Goal: Task Accomplishment & Management: Manage account settings

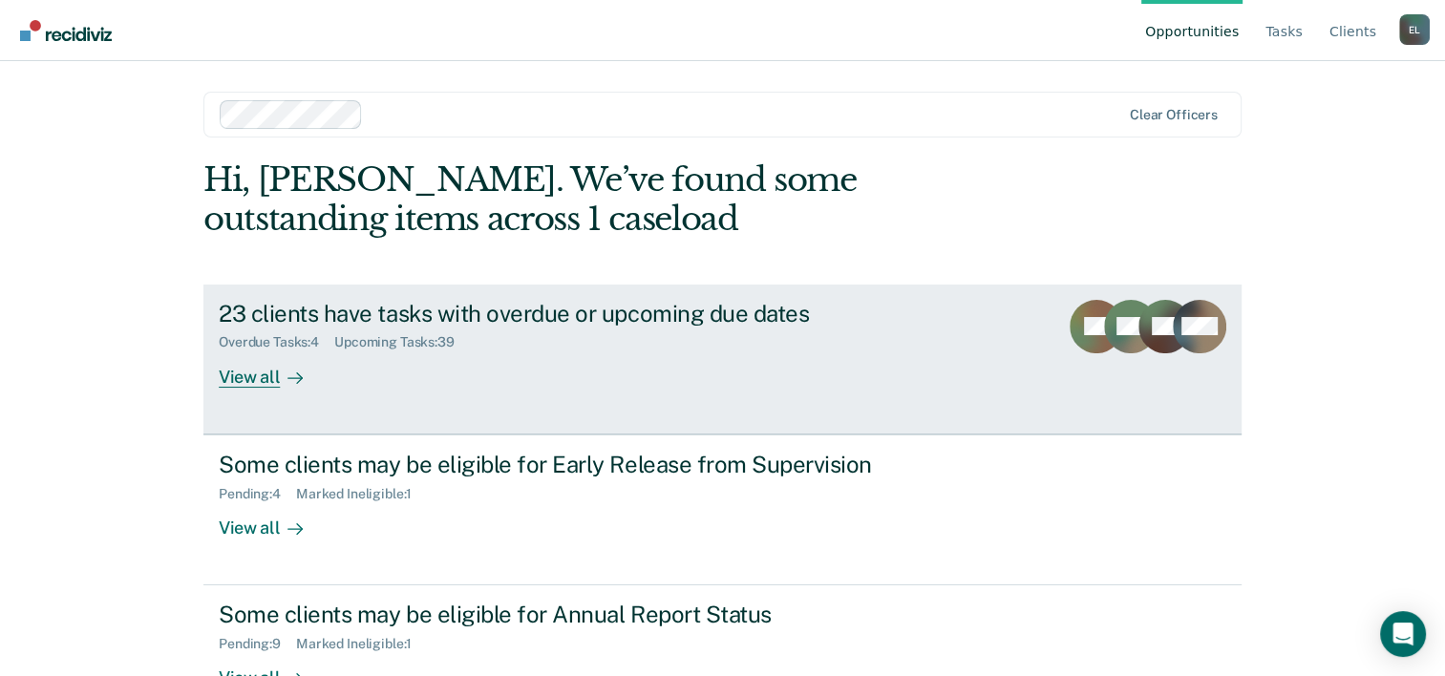
click at [266, 392] on link "23 clients have tasks with overdue or upcoming due dates Overdue Tasks : 4 Upco…" at bounding box center [722, 360] width 1038 height 150
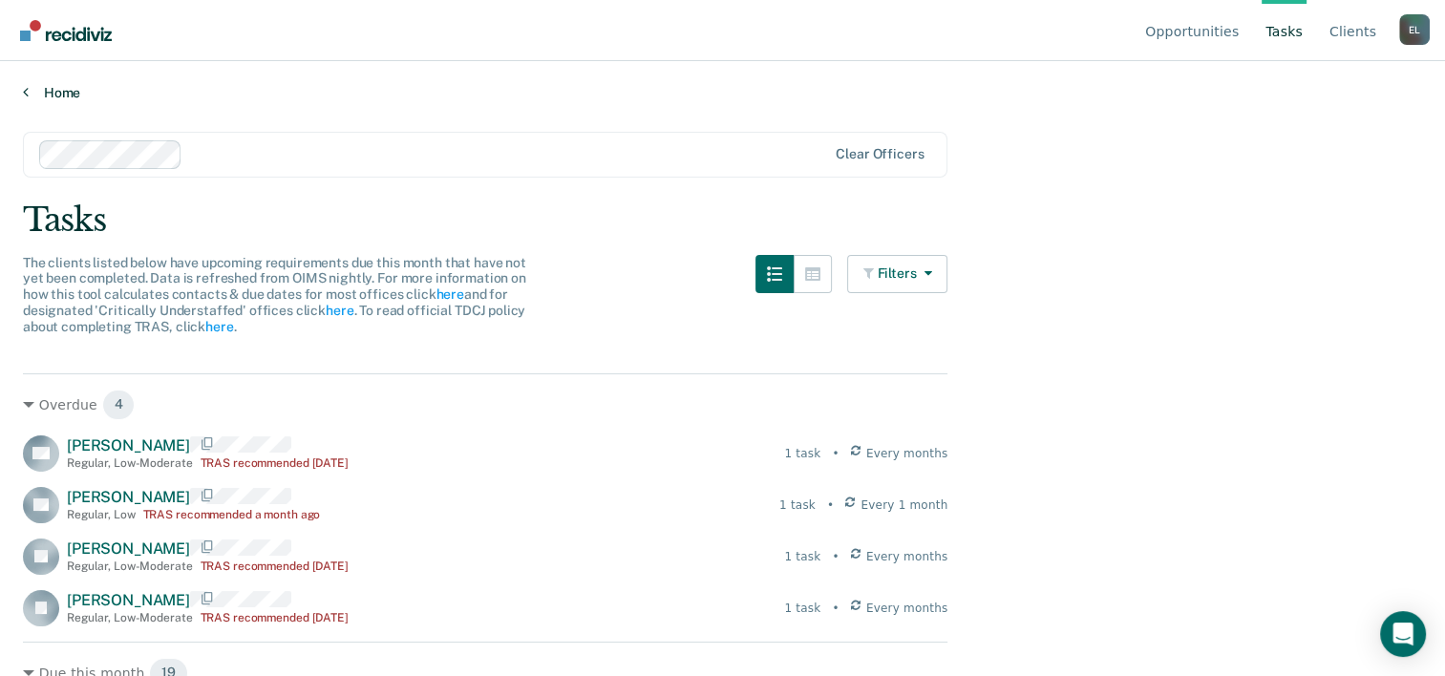
click at [41, 95] on link "Home" at bounding box center [722, 92] width 1399 height 17
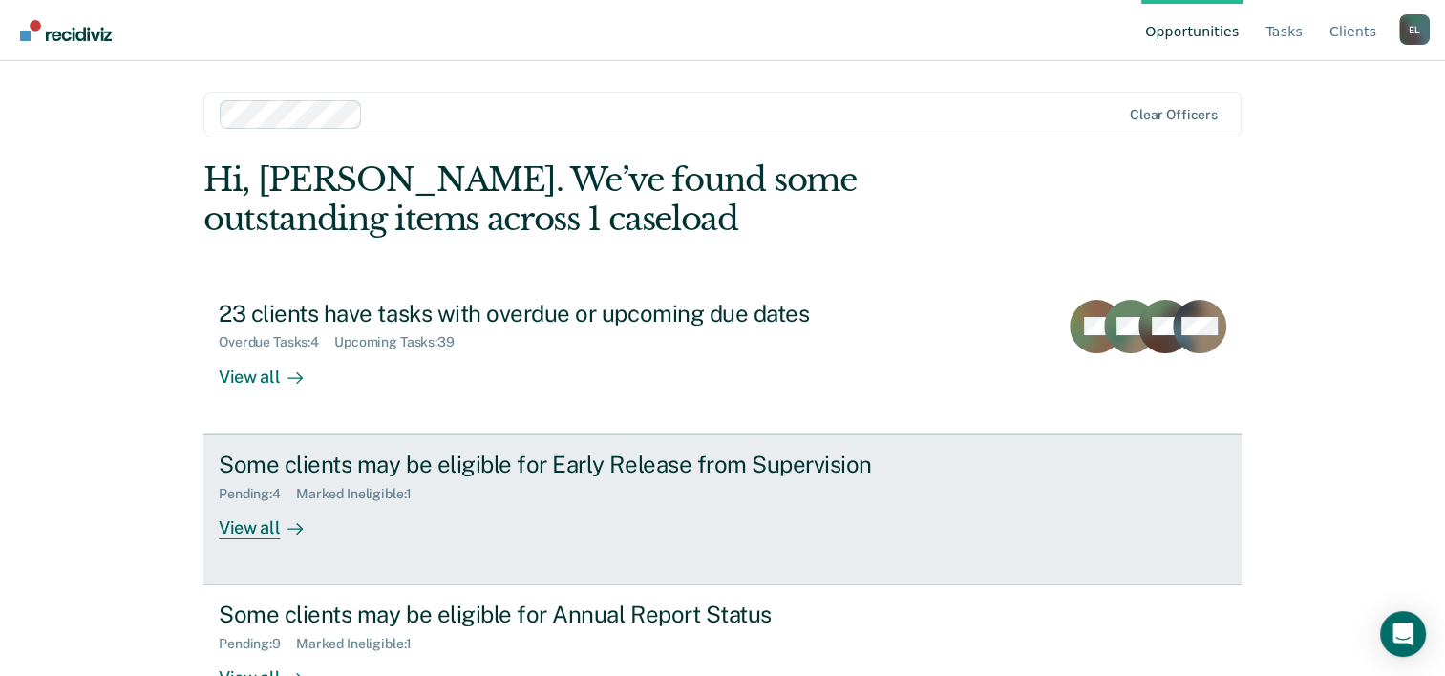
click at [237, 518] on div "View all" at bounding box center [272, 519] width 107 height 37
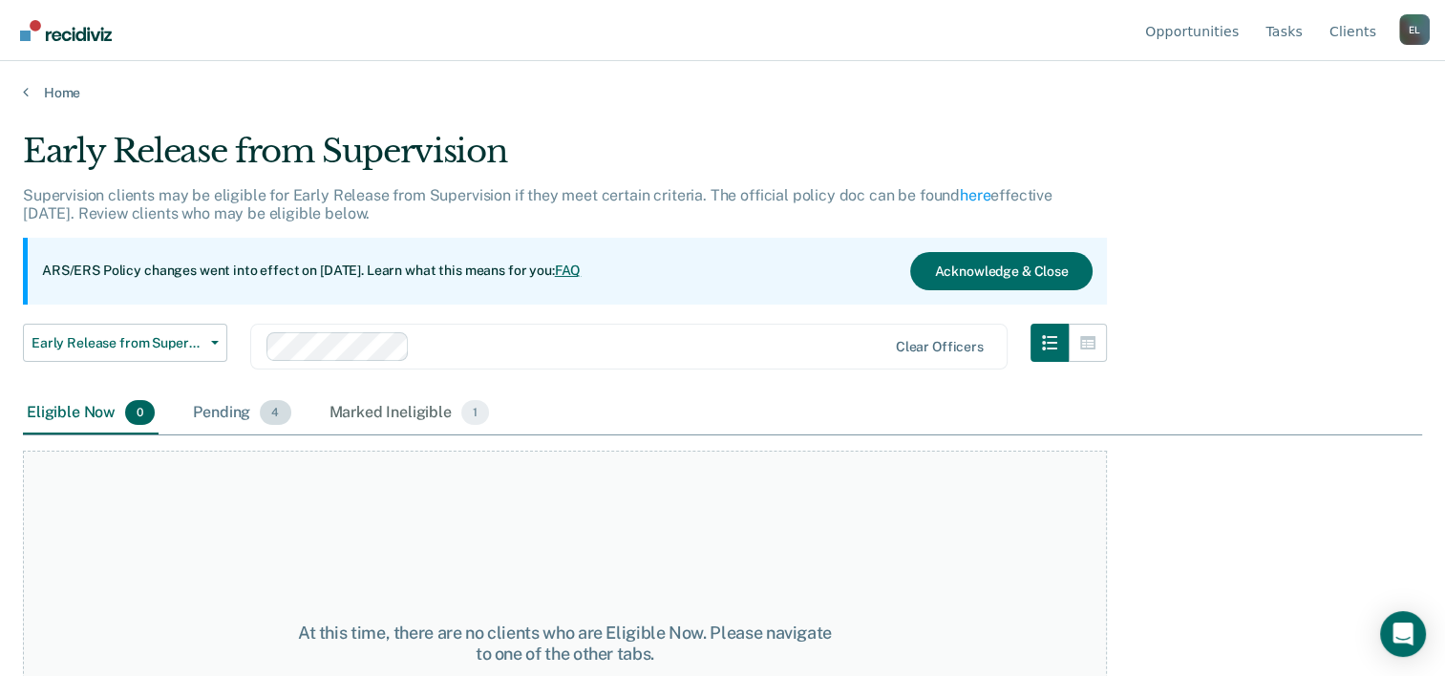
click at [238, 412] on div "Pending 4" at bounding box center [241, 413] width 105 height 42
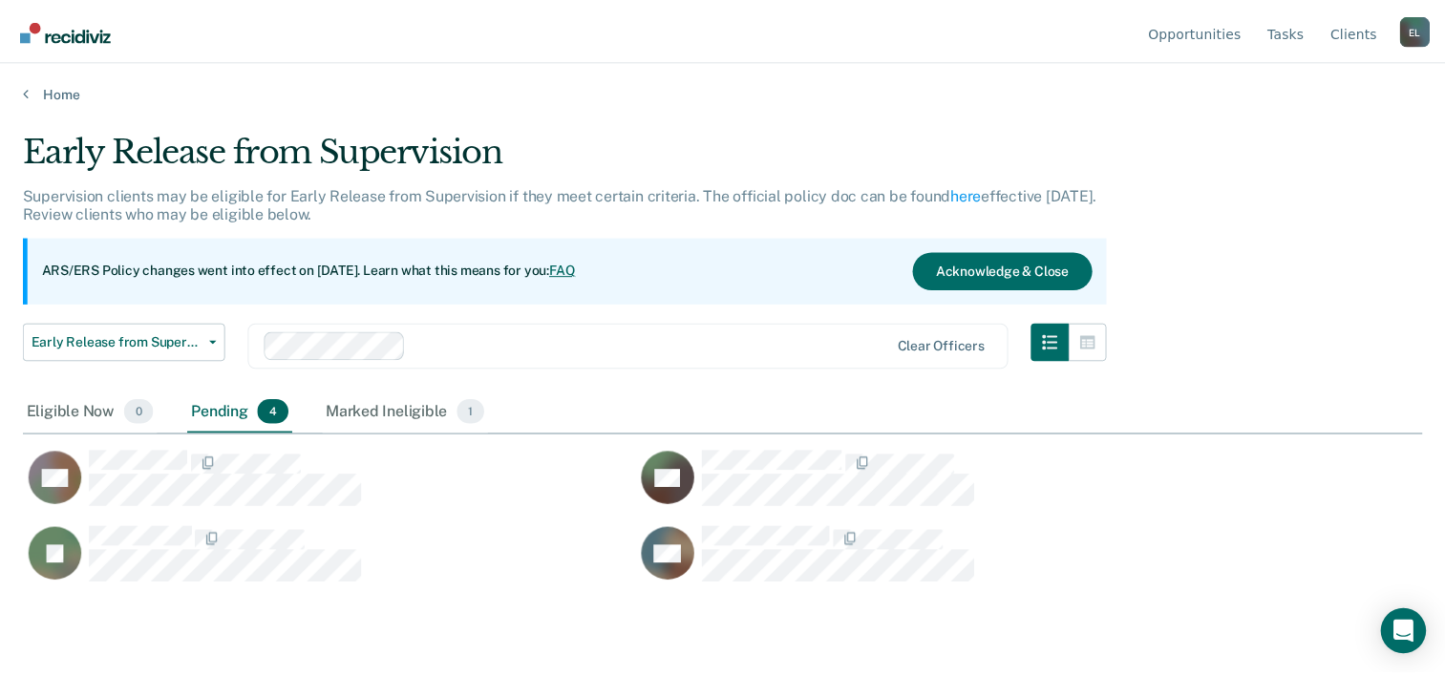
scroll to position [386, 1398]
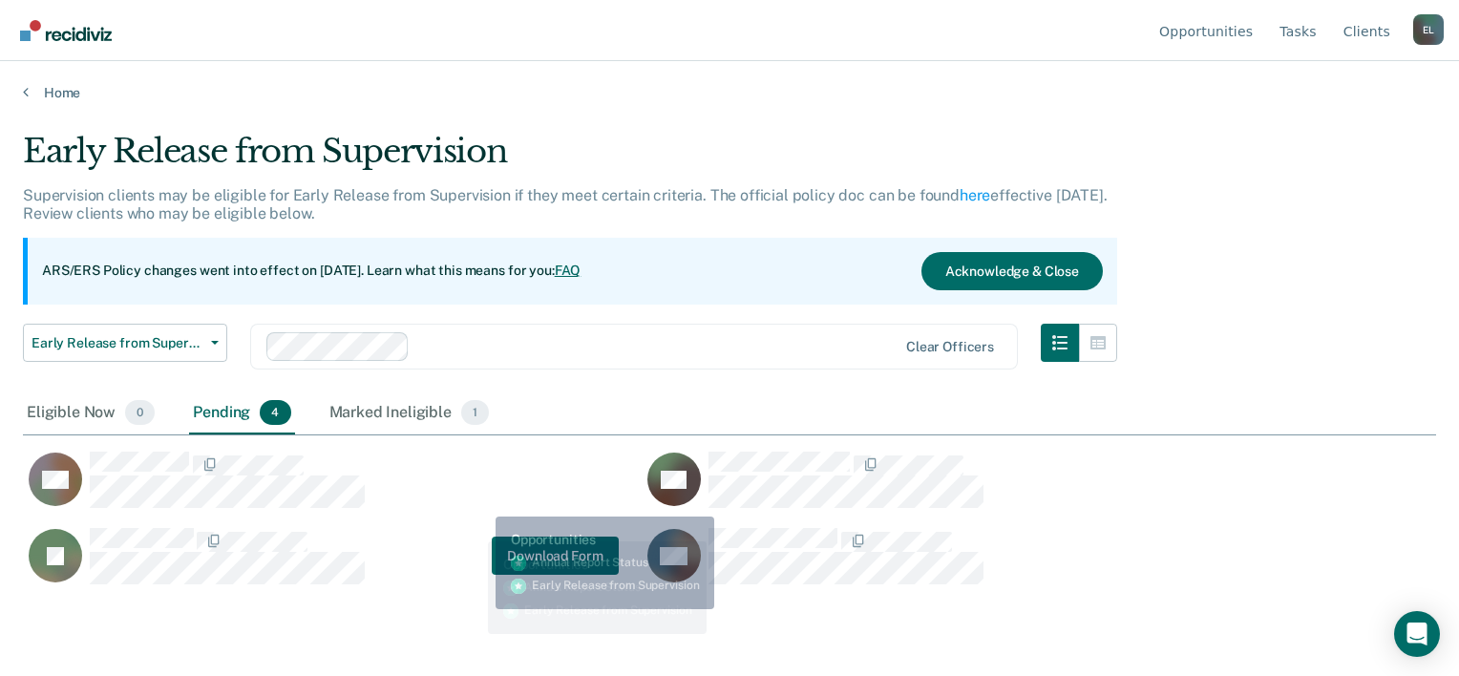
click at [473, 527] on div "JT Download Form" at bounding box center [321, 556] width 596 height 58
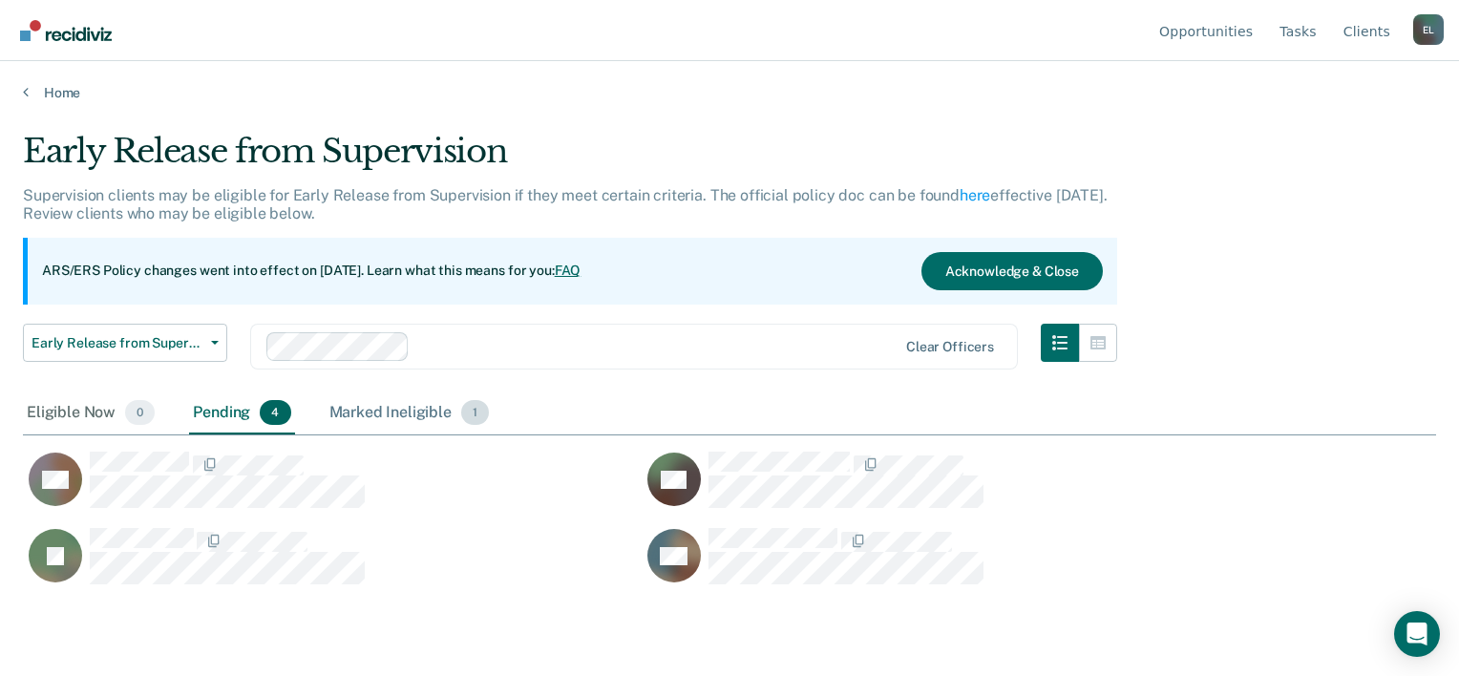
click at [429, 399] on div "Marked Ineligible 1" at bounding box center [410, 413] width 168 height 42
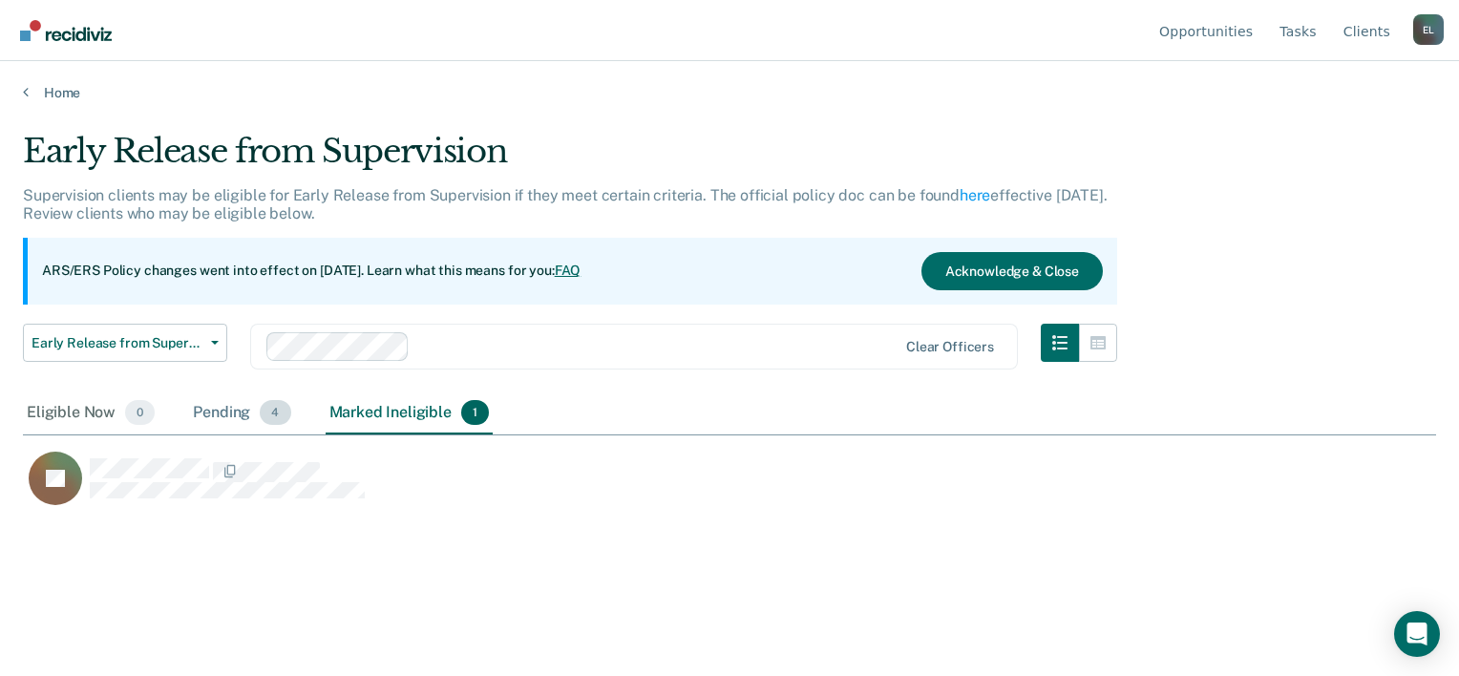
click at [222, 405] on div "Pending 4" at bounding box center [241, 413] width 105 height 42
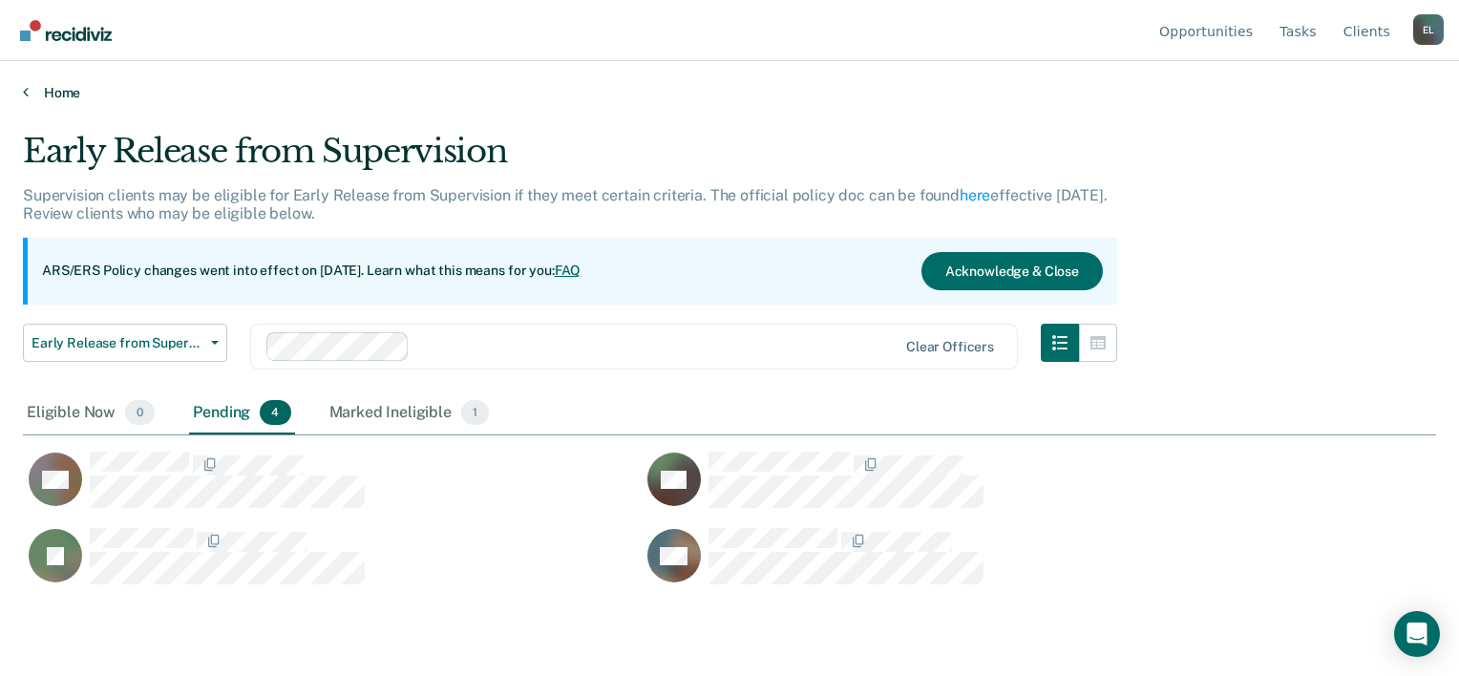
click at [31, 91] on link "Home" at bounding box center [729, 92] width 1413 height 17
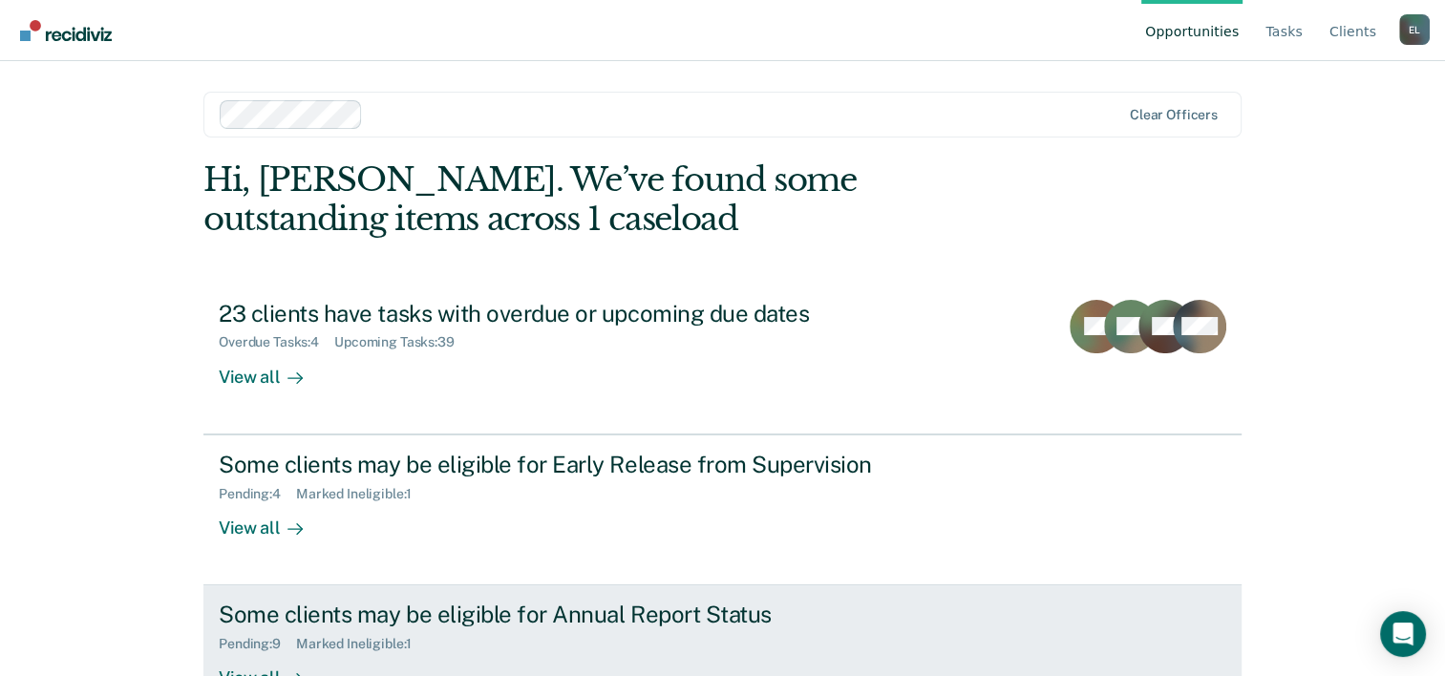
click at [313, 603] on div "Some clients may be eligible for Annual Report Status" at bounding box center [554, 615] width 670 height 28
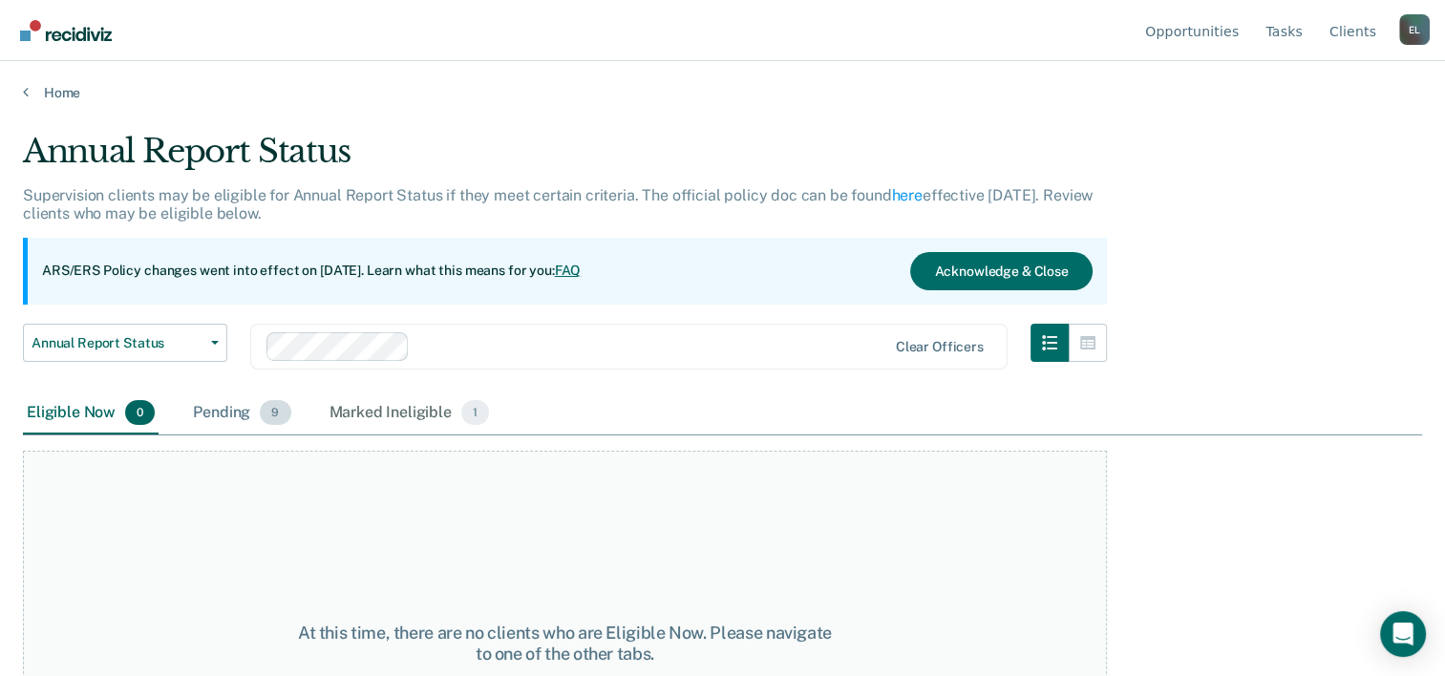
click at [249, 414] on div "Pending 9" at bounding box center [241, 413] width 105 height 42
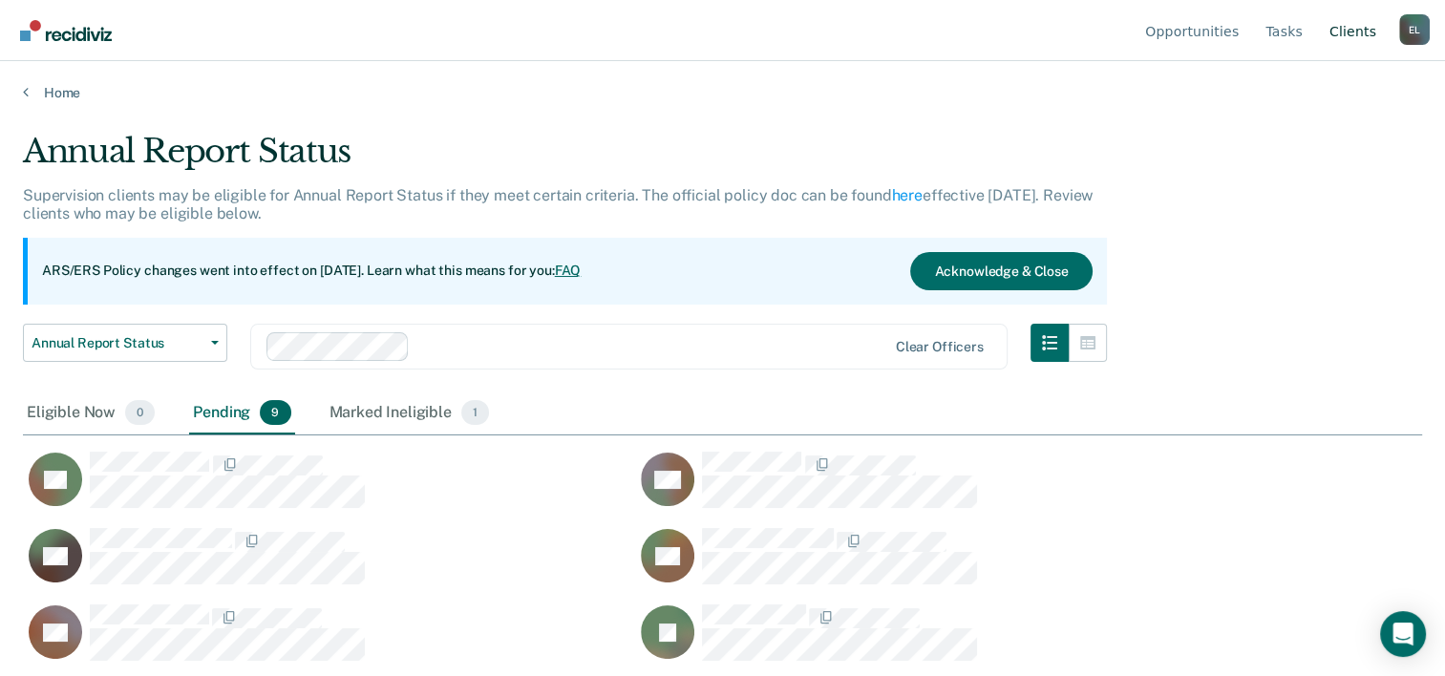
click at [1362, 32] on link "Client s" at bounding box center [1352, 30] width 54 height 61
